Goal: Complete application form

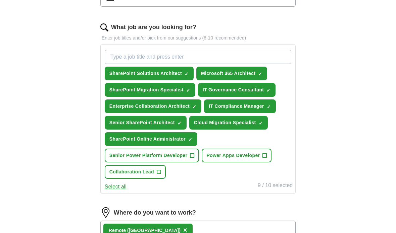
scroll to position [205, 0]
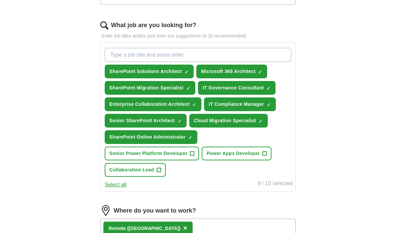
click at [191, 137] on span "✓" at bounding box center [190, 137] width 4 height 5
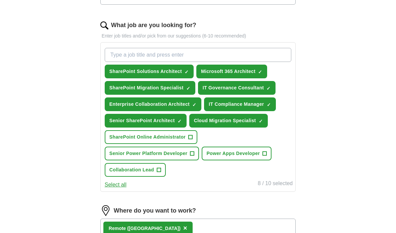
click at [189, 154] on button "Senior Power Platform Developer +" at bounding box center [152, 154] width 95 height 14
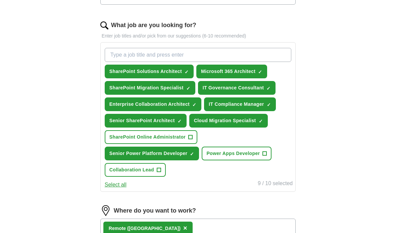
click at [256, 119] on span "Cloud Migration Specialist" at bounding box center [225, 120] width 62 height 7
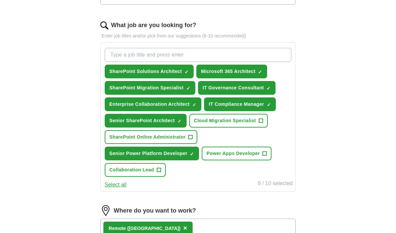
click at [158, 172] on span "+" at bounding box center [159, 170] width 4 height 5
click at [275, 88] on button "IT Governance Consultant ✓ ×" at bounding box center [237, 88] width 78 height 14
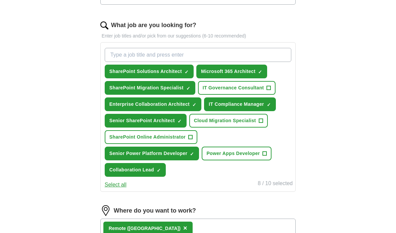
click at [258, 154] on span "Power Apps Developer" at bounding box center [232, 153] width 53 height 7
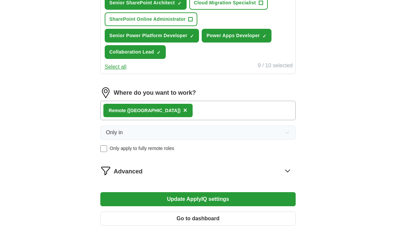
scroll to position [327, 0]
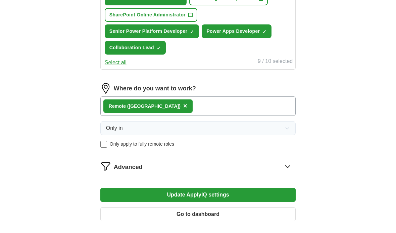
click at [238, 110] on div "Remote ([GEOGRAPHIC_DATA]) ×" at bounding box center [197, 106] width 195 height 19
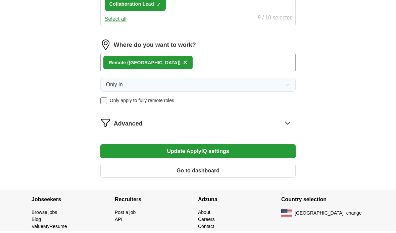
scroll to position [368, 0]
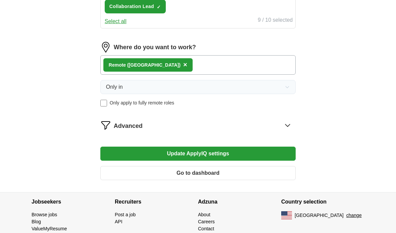
click at [131, 127] on span "Advanced" at bounding box center [128, 126] width 29 height 9
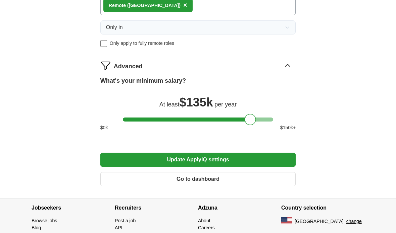
scroll to position [434, 0]
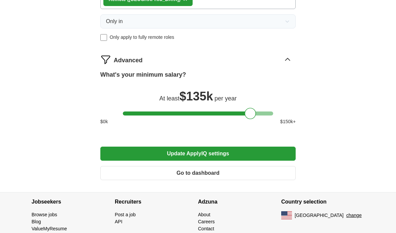
click at [262, 155] on button "Update ApplyIQ settings" at bounding box center [197, 154] width 195 height 14
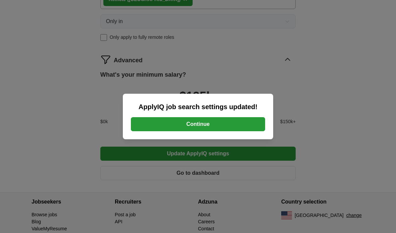
click at [237, 131] on button "Continue" at bounding box center [198, 124] width 134 height 14
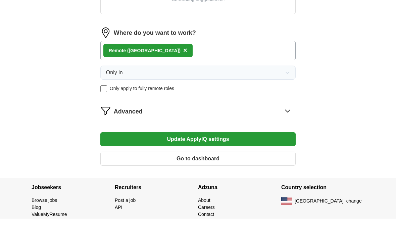
scroll to position [309, 0]
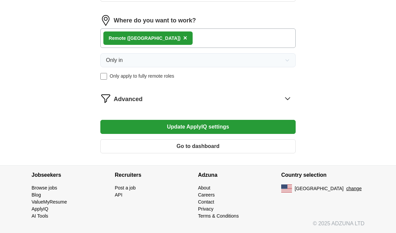
click at [217, 151] on button "Go to dashboard" at bounding box center [197, 147] width 195 height 14
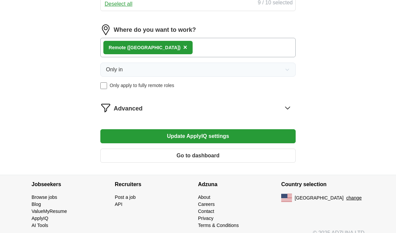
scroll to position [349, 0]
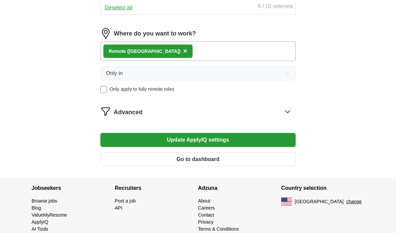
click at [292, 110] on icon at bounding box center [287, 112] width 11 height 11
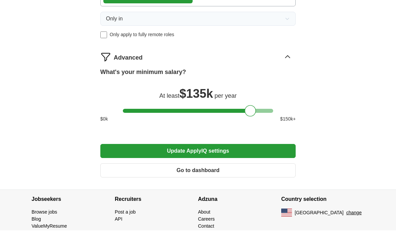
scroll to position [428, 0]
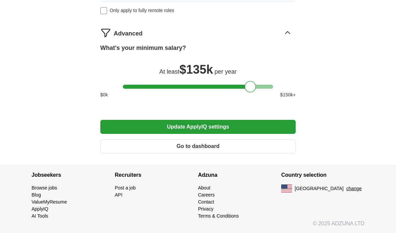
click at [278, 128] on button "Update ApplyIQ settings" at bounding box center [197, 127] width 195 height 14
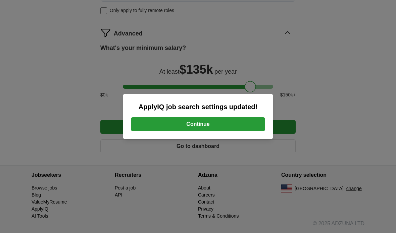
click at [260, 126] on button "Continue" at bounding box center [198, 124] width 134 height 14
